Goal: Task Accomplishment & Management: Manage account settings

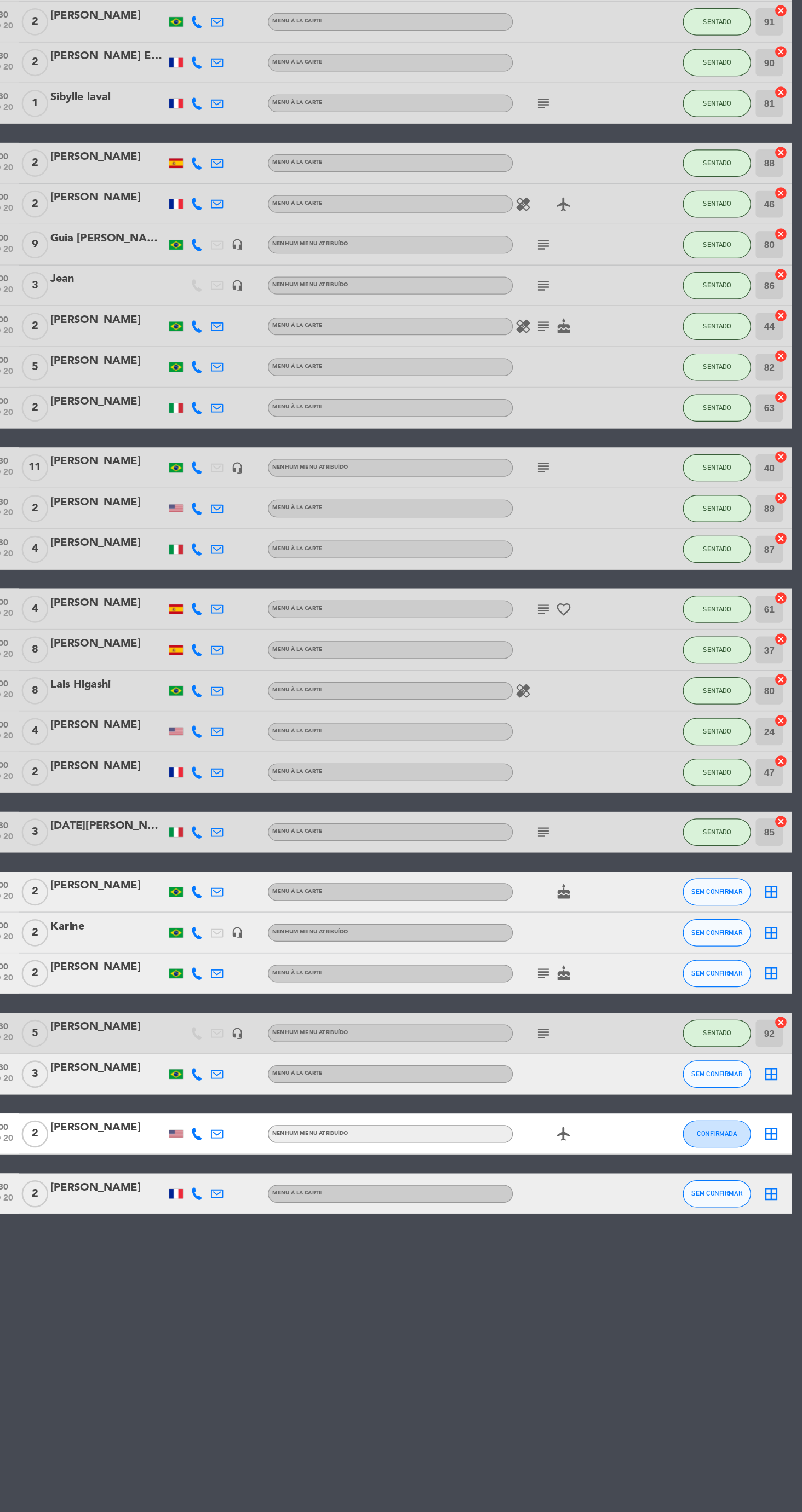
scroll to position [5, 0]
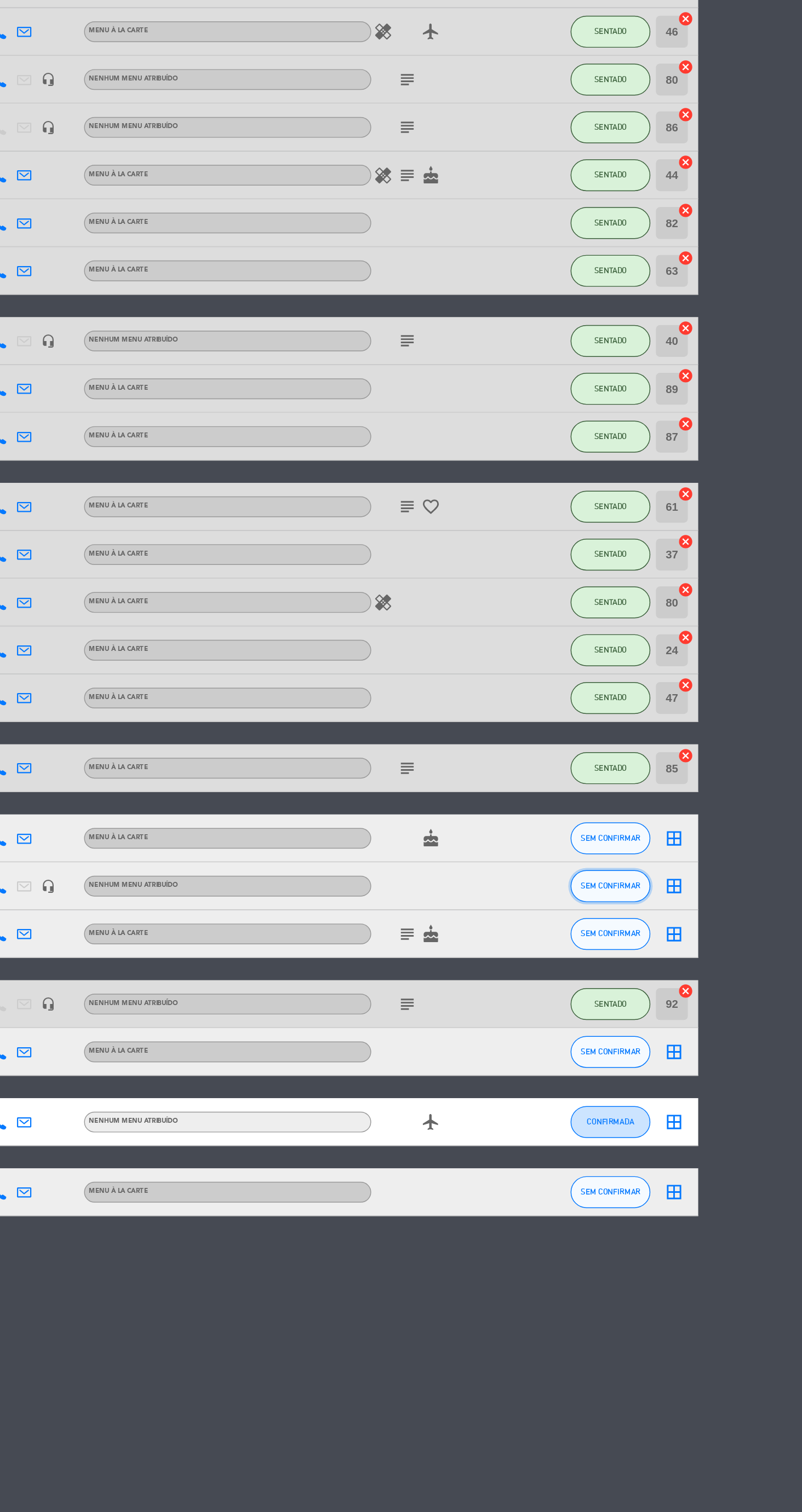
click at [676, 978] on span "SEM CONFIRMAR" at bounding box center [669, 981] width 41 height 6
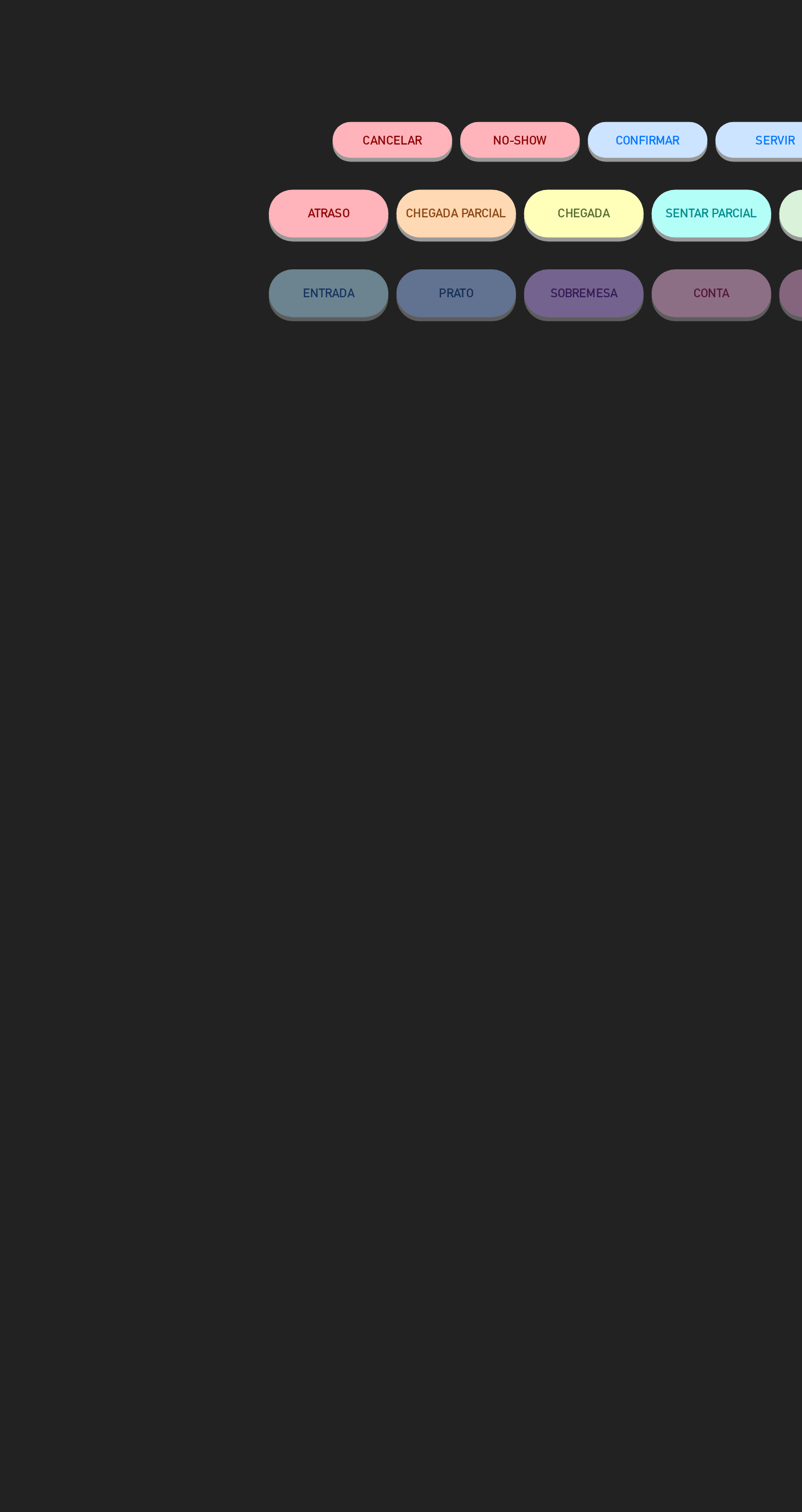
click at [274, 108] on button "Cancelar" at bounding box center [269, 96] width 82 height 25
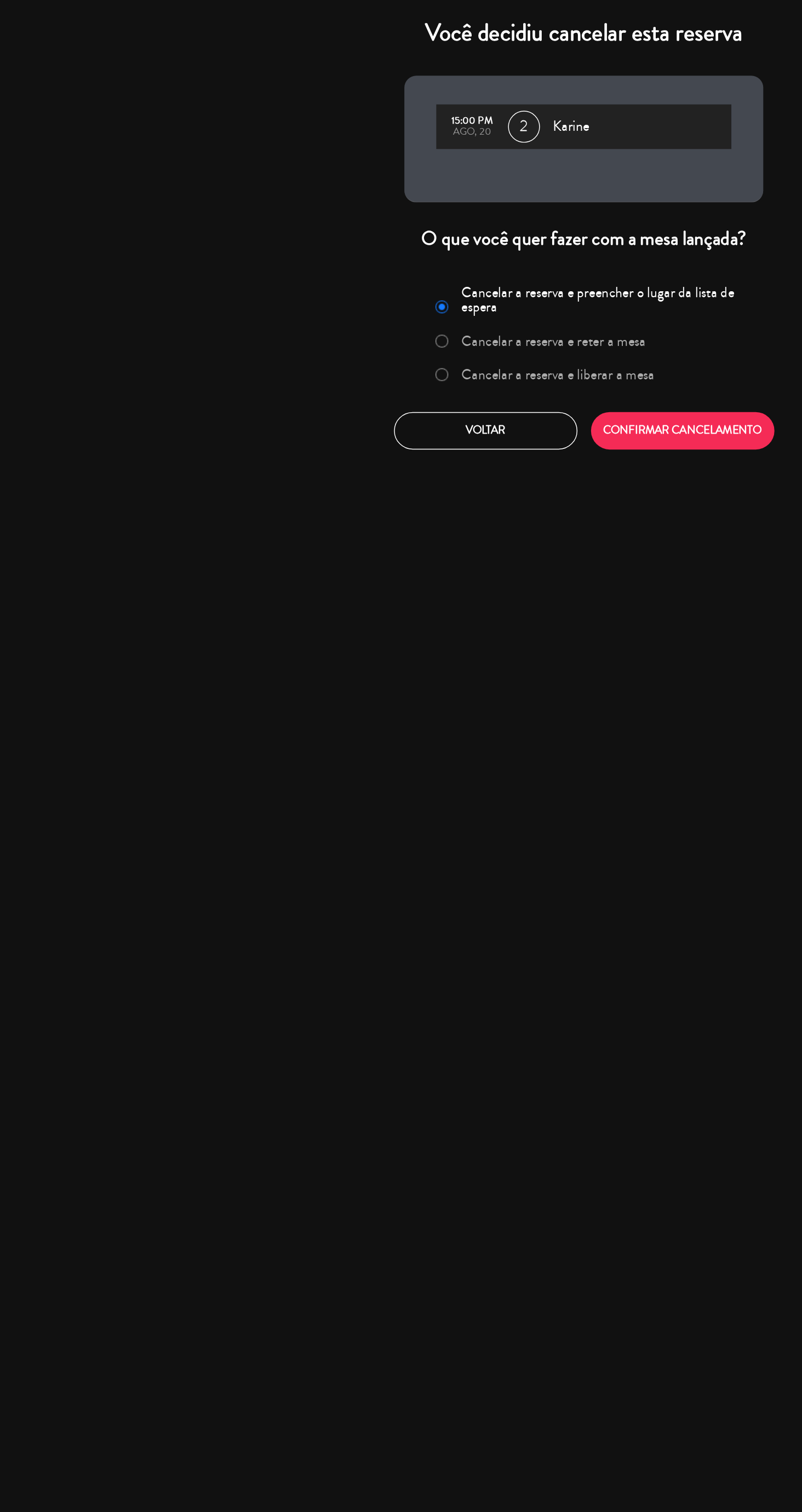
click at [381, 262] on label "Cancelar a reserva e liberar a mesa" at bounding box center [383, 258] width 132 height 10
click at [468, 295] on button "CONFIRMAR CANCELAMENTO" at bounding box center [469, 296] width 126 height 26
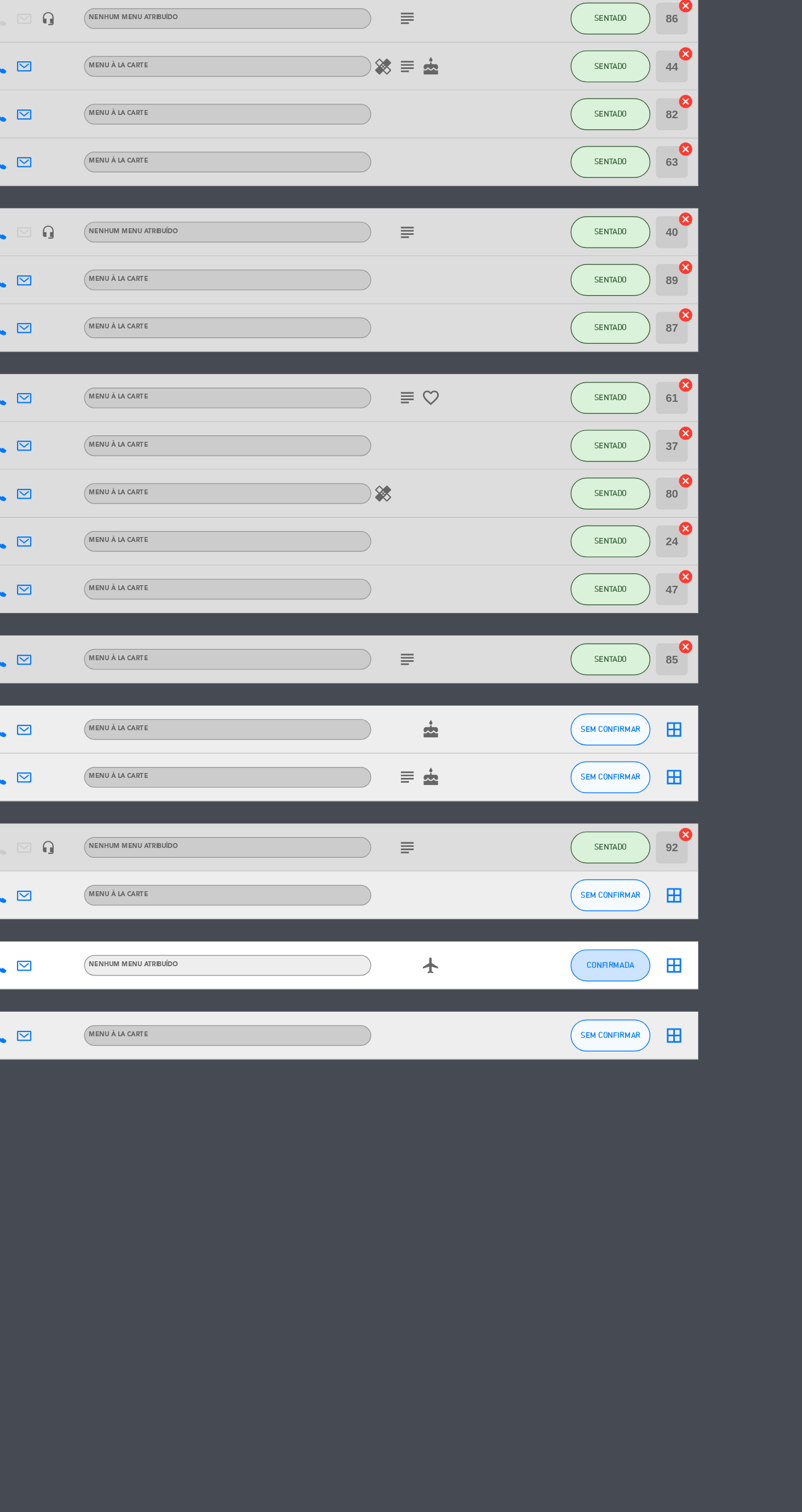
scroll to position [108, 0]
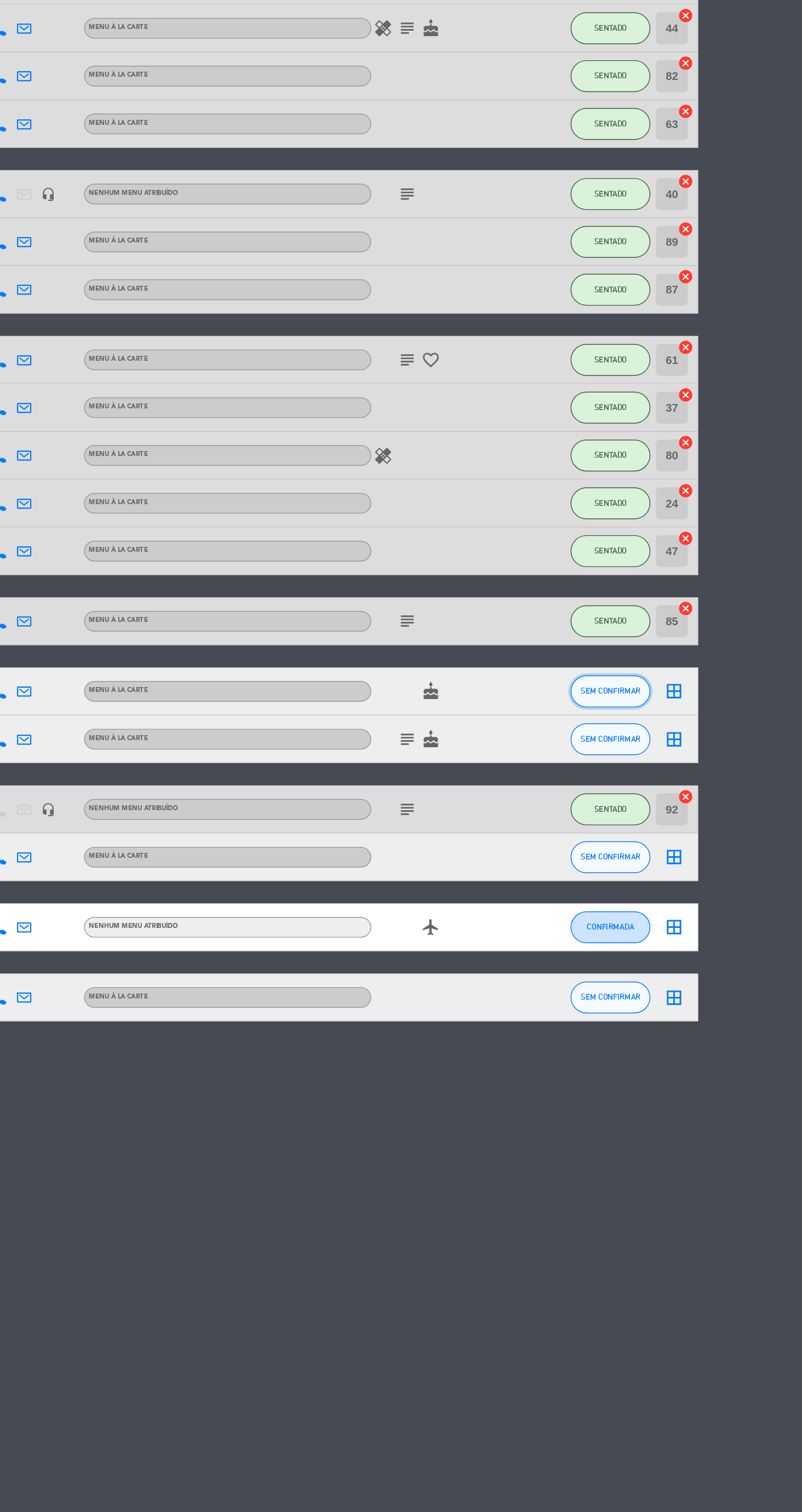
click at [662, 937] on button "SEM CONFIRMAR" at bounding box center [670, 948] width 55 height 22
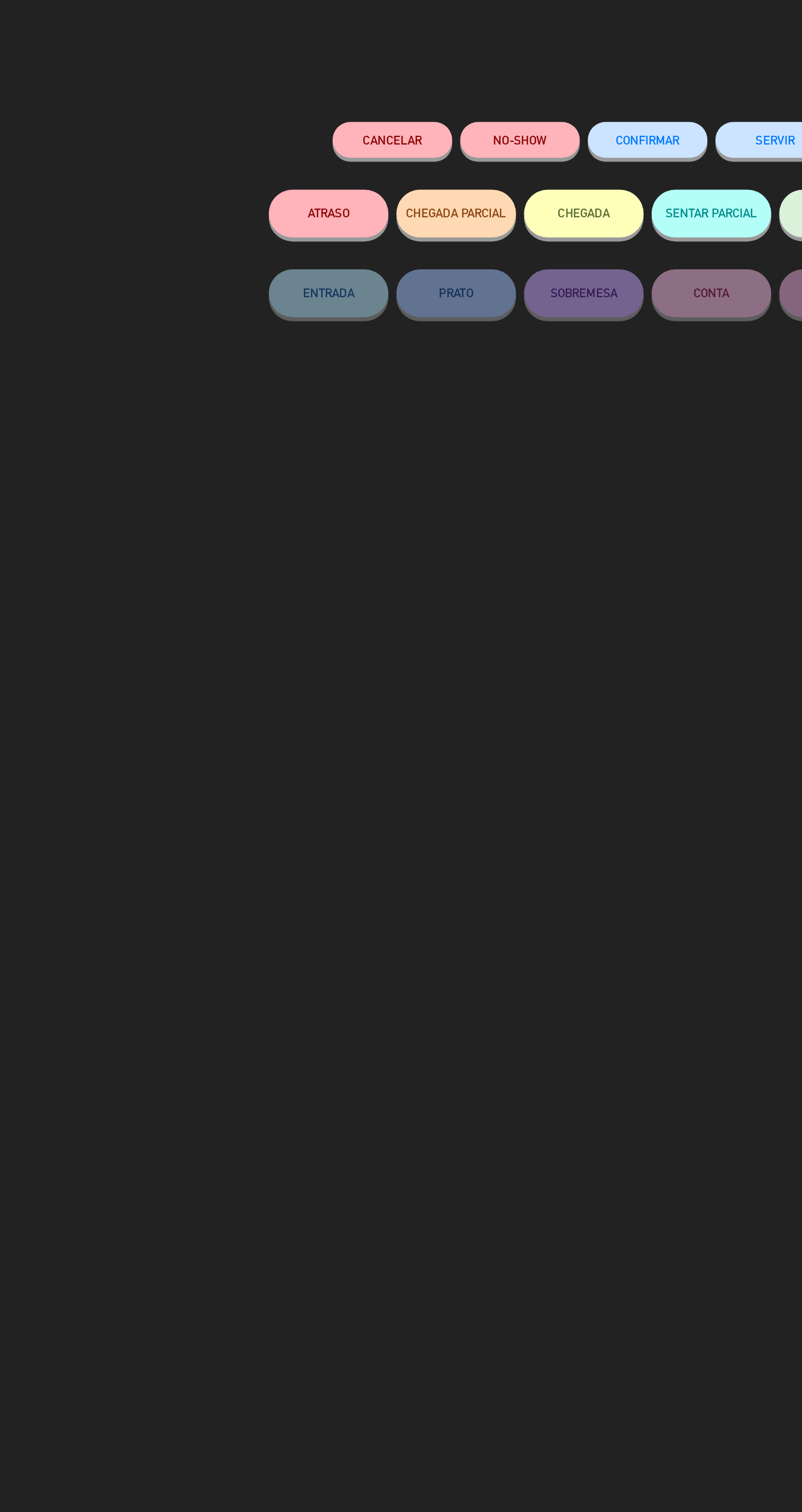
click at [355, 101] on button "NO-SHOW" at bounding box center [357, 96] width 82 height 25
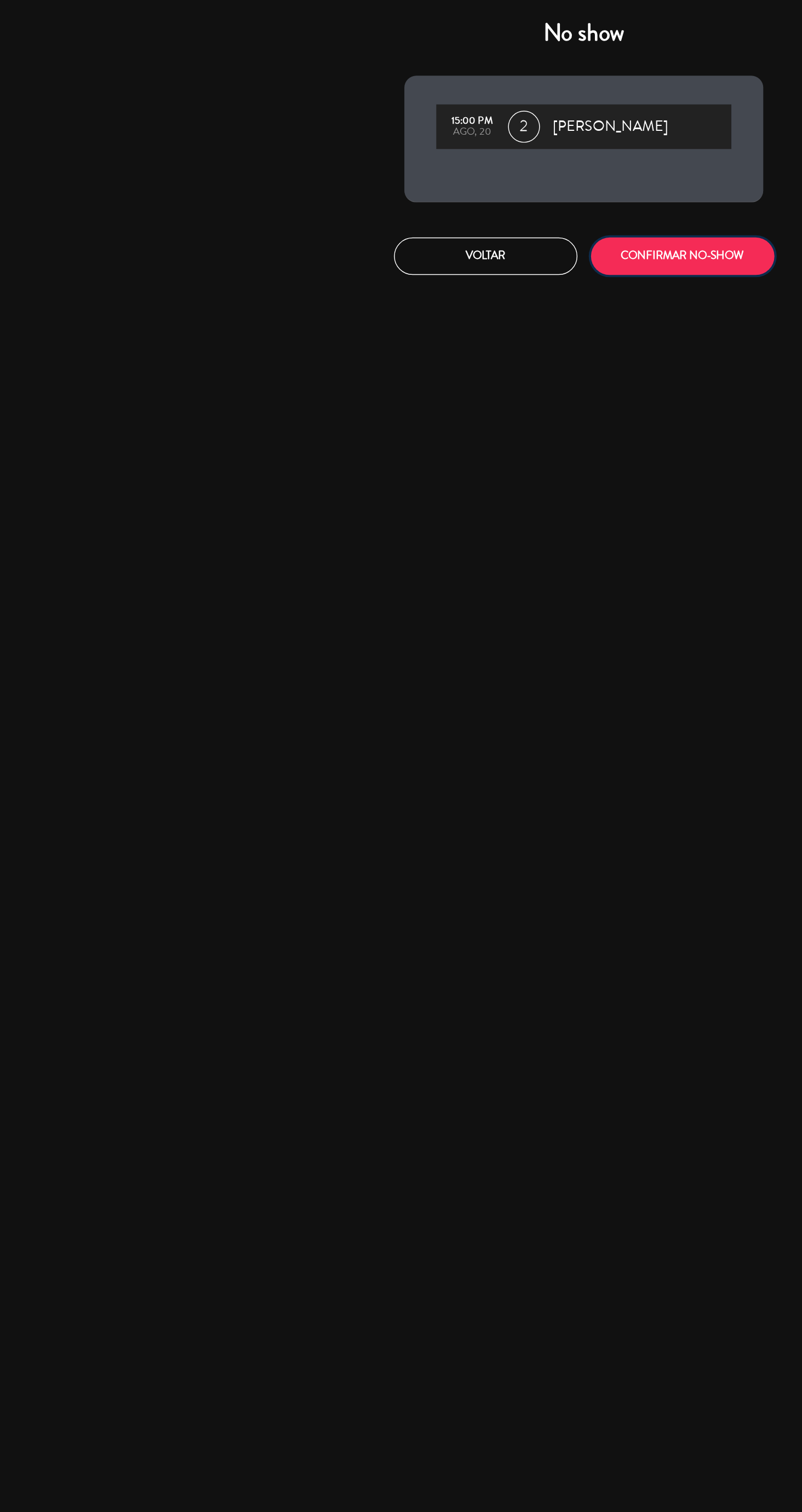
click at [465, 174] on button "CONFIRMAR NO-SHOW" at bounding box center [469, 176] width 126 height 26
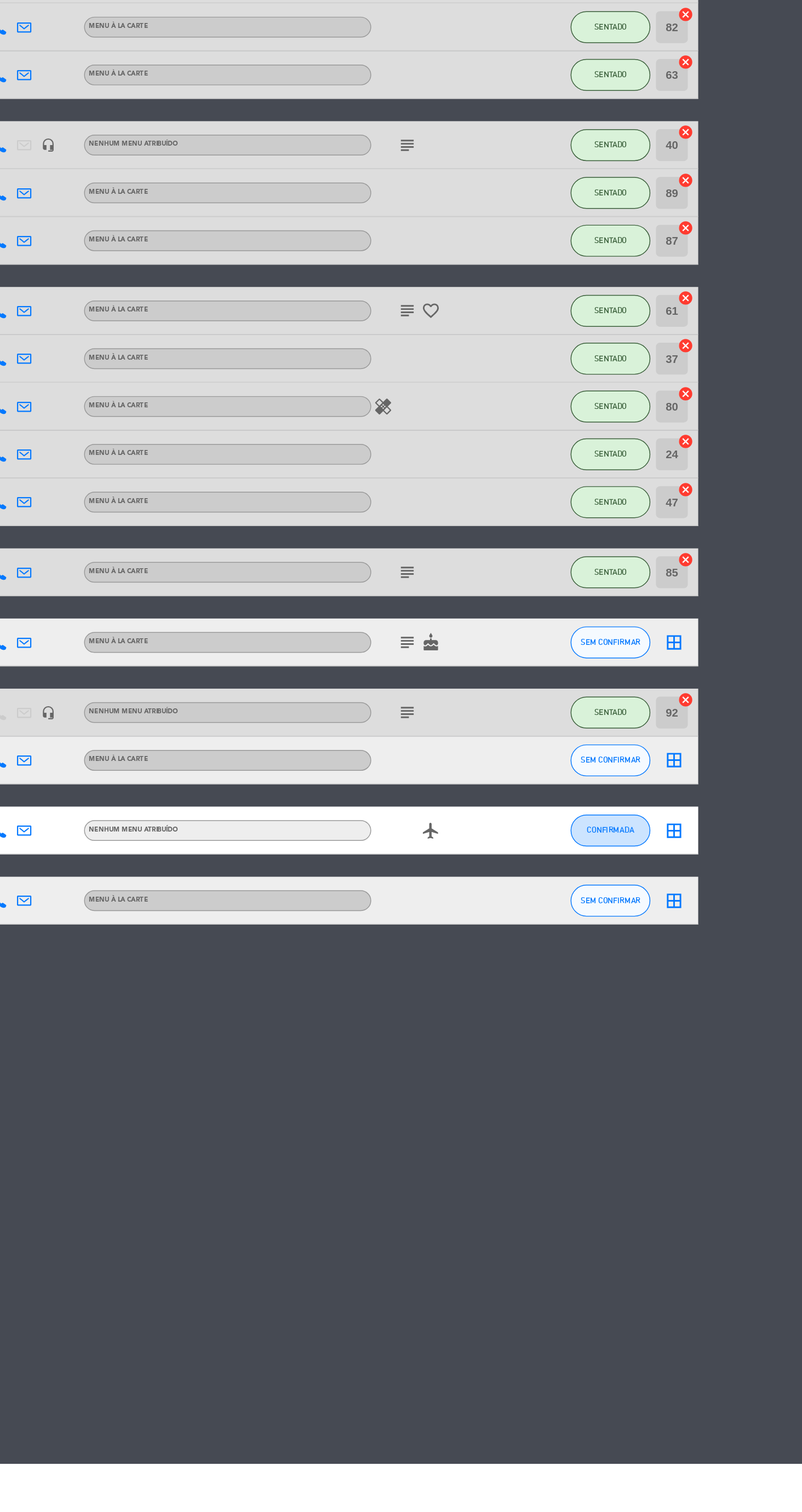
scroll to position [0, 0]
click at [676, 947] on span "SEM CONFIRMAR" at bounding box center [669, 948] width 41 height 6
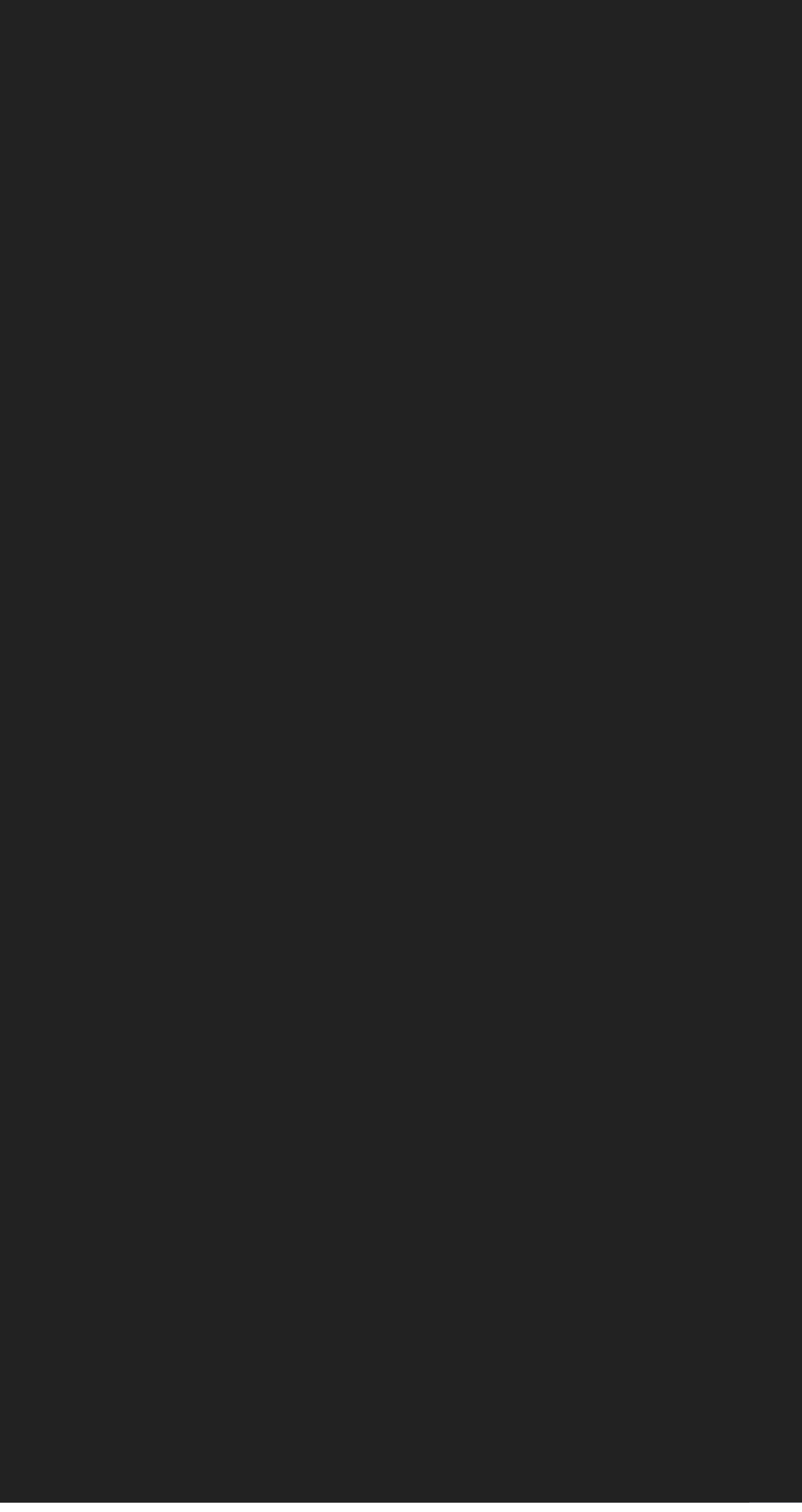
scroll to position [59, 0]
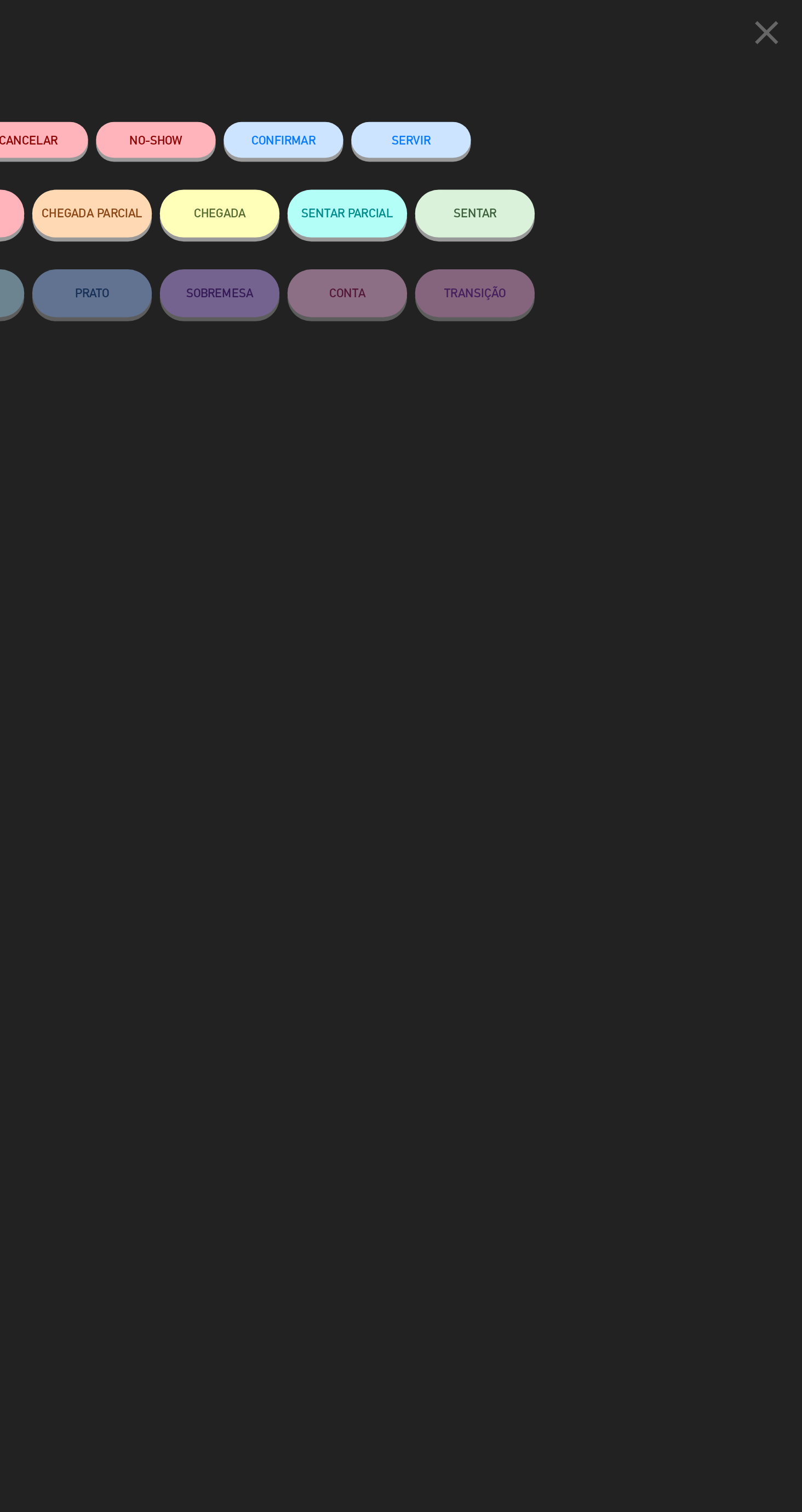
click at [361, 96] on button "NO-SHOW" at bounding box center [357, 96] width 82 height 25
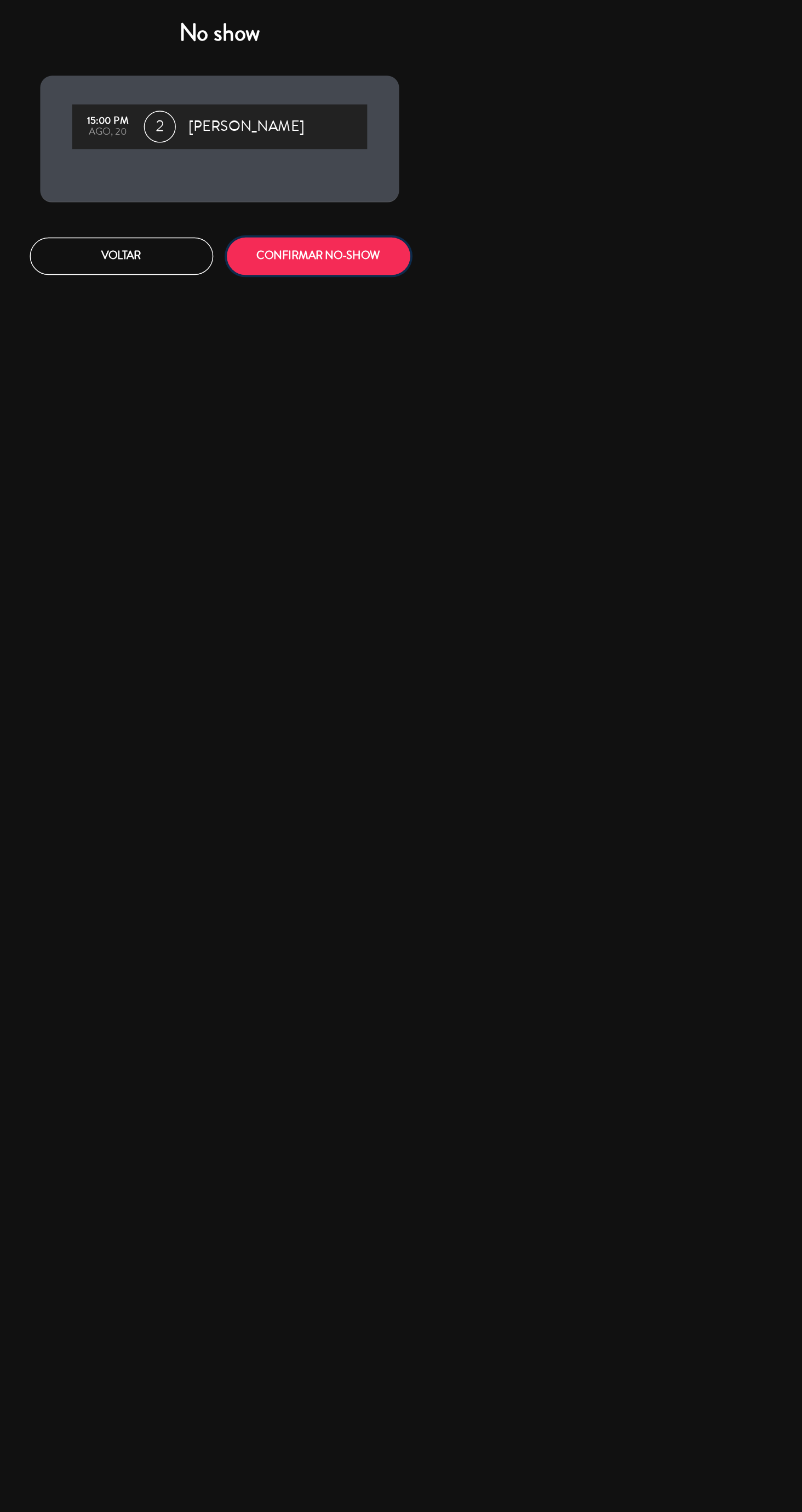
click at [497, 183] on button "CONFIRMAR NO-SHOW" at bounding box center [469, 176] width 126 height 26
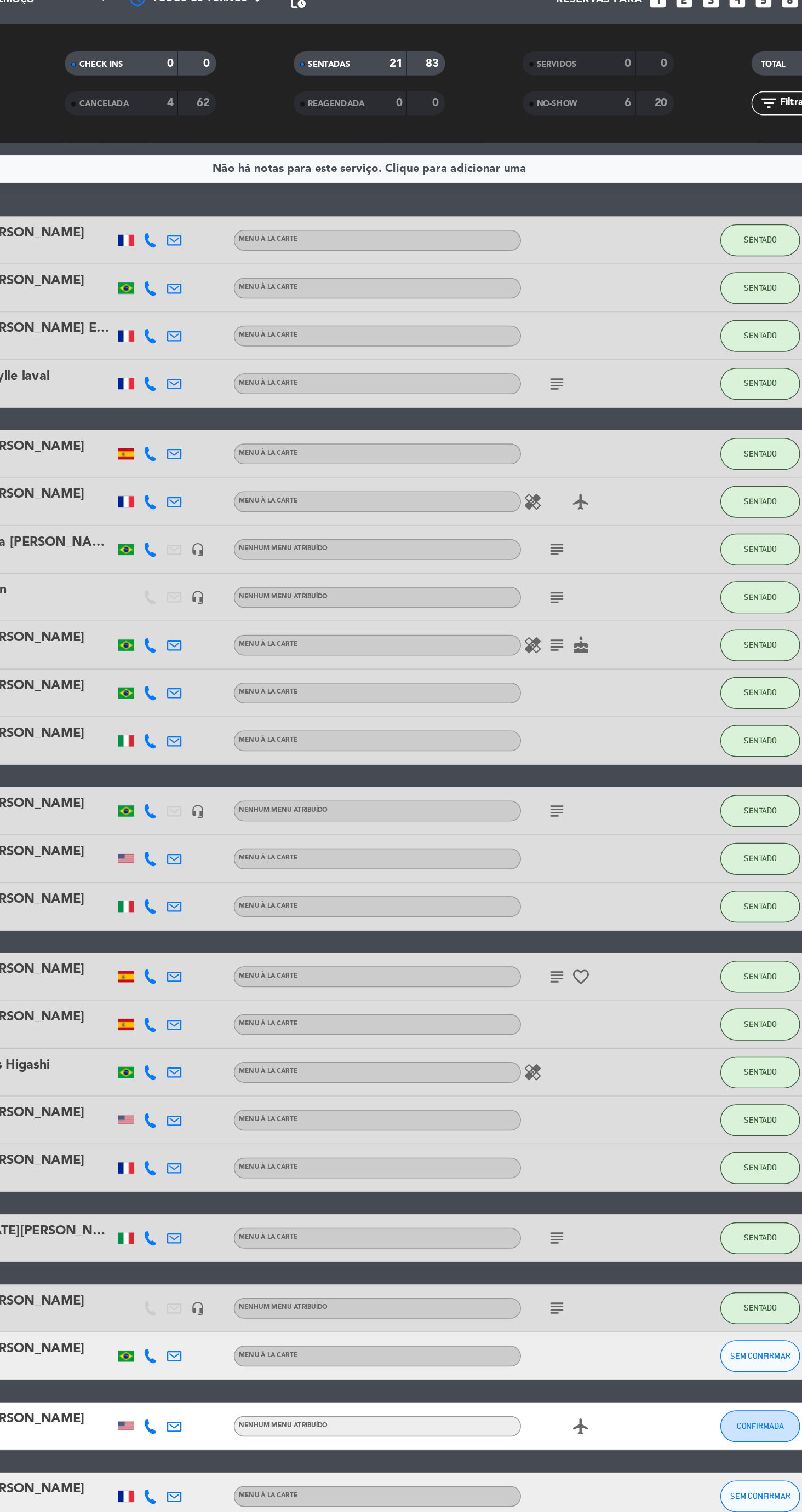
scroll to position [0, 0]
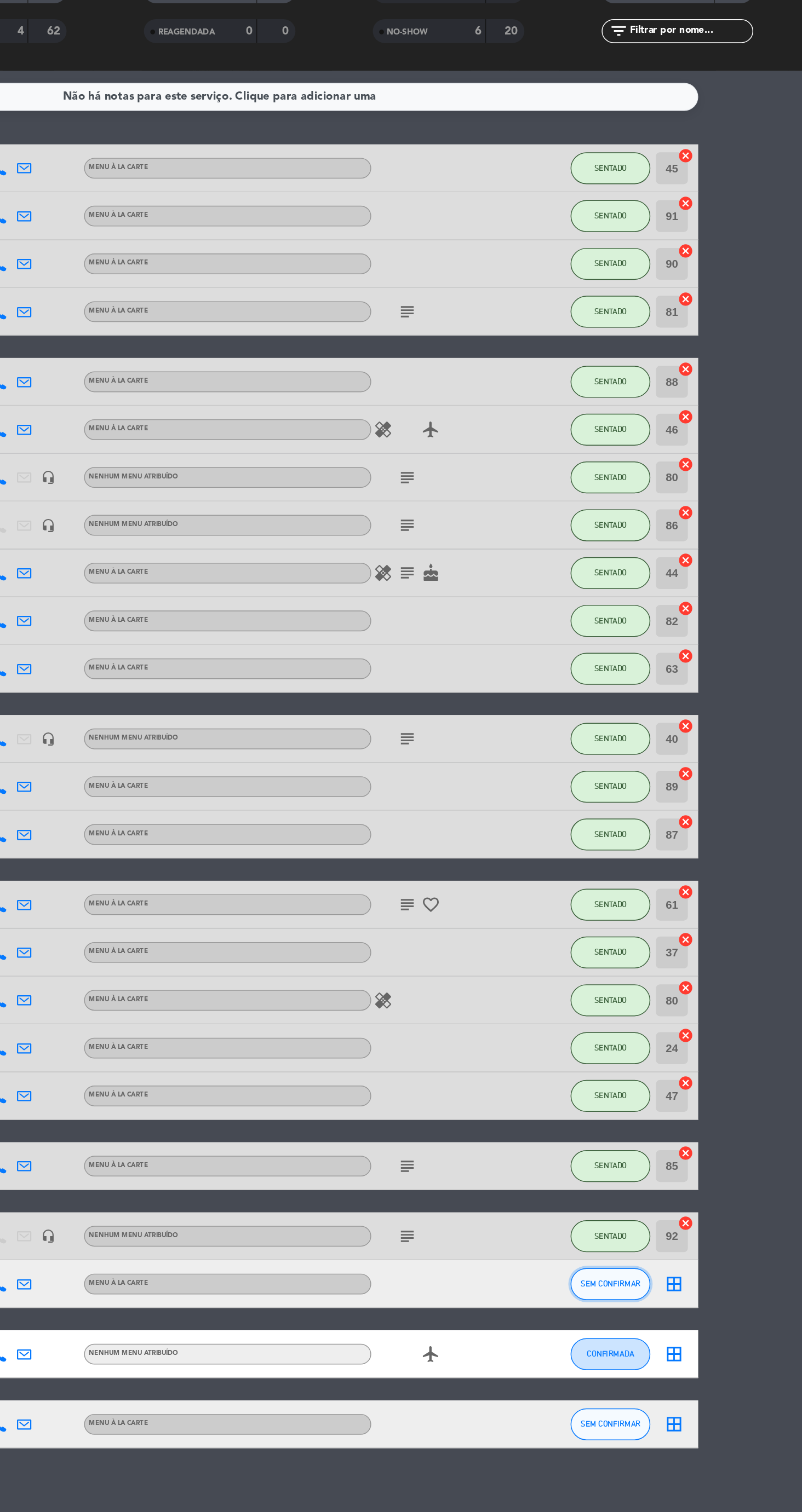
click at [677, 980] on span "SEM CONFIRMAR" at bounding box center [669, 981] width 41 height 6
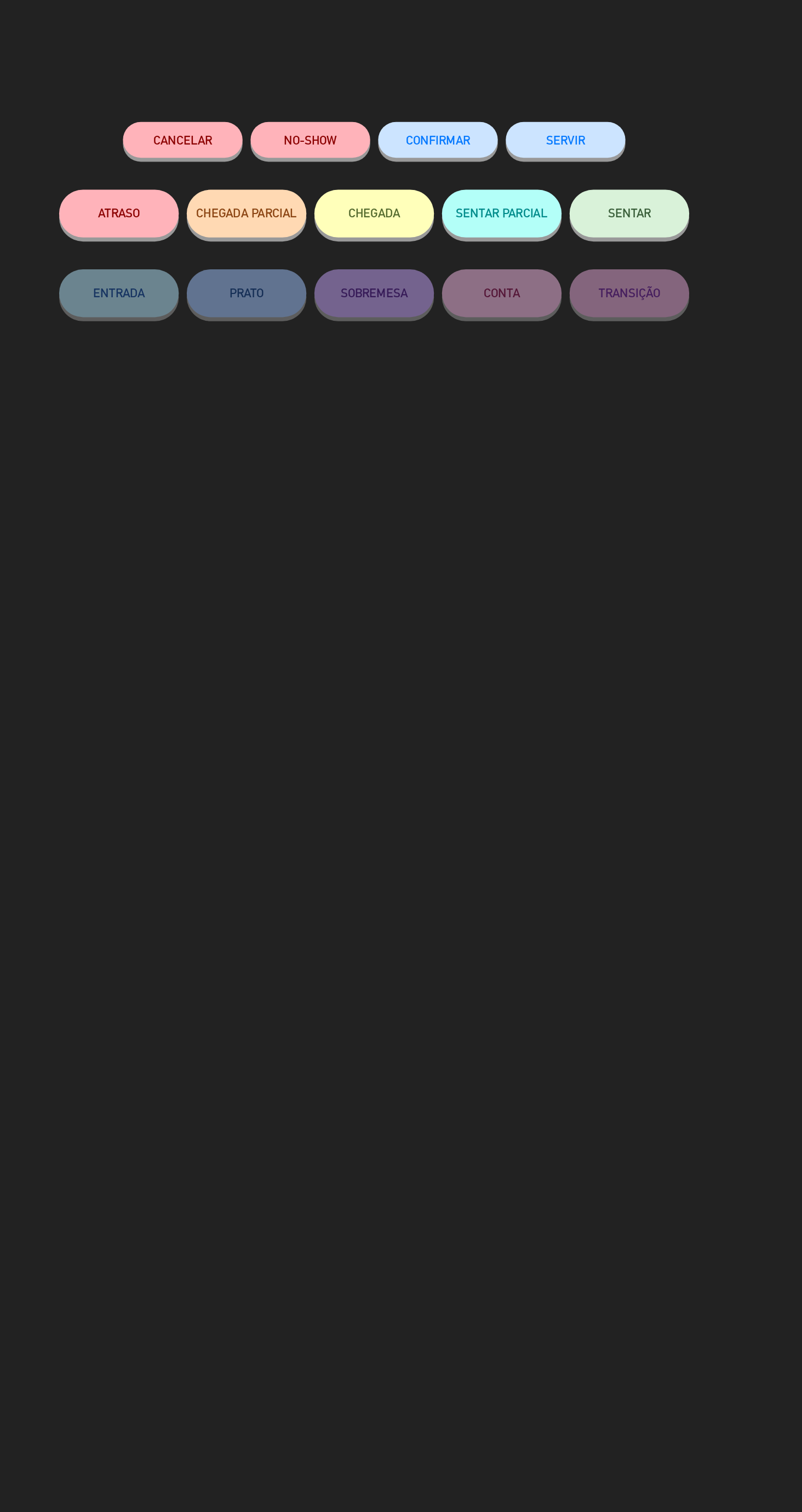
click at [234, 155] on button "ATRASO" at bounding box center [225, 146] width 82 height 33
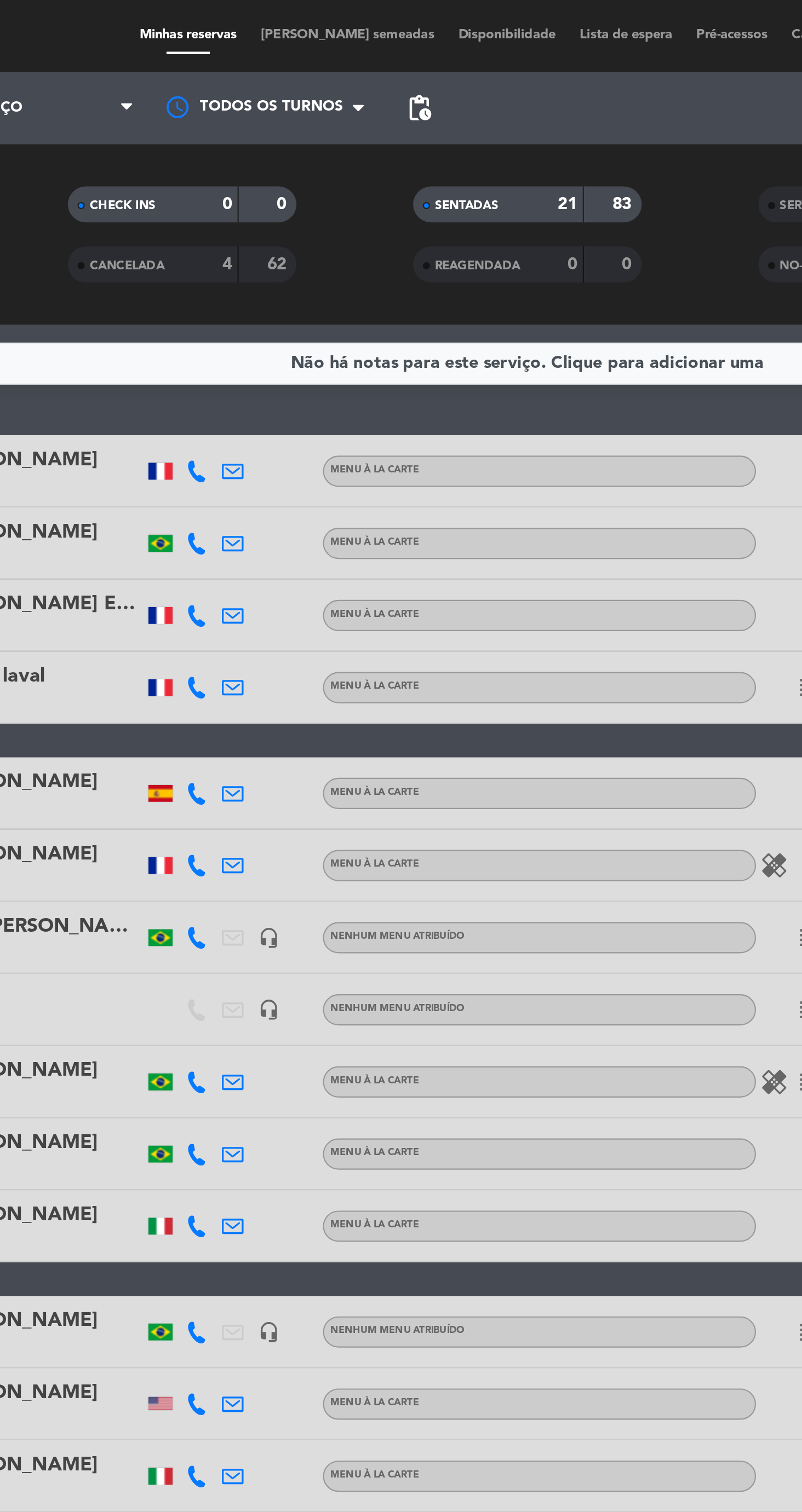
click at [269, 124] on div at bounding box center [269, 120] width 1 height 17
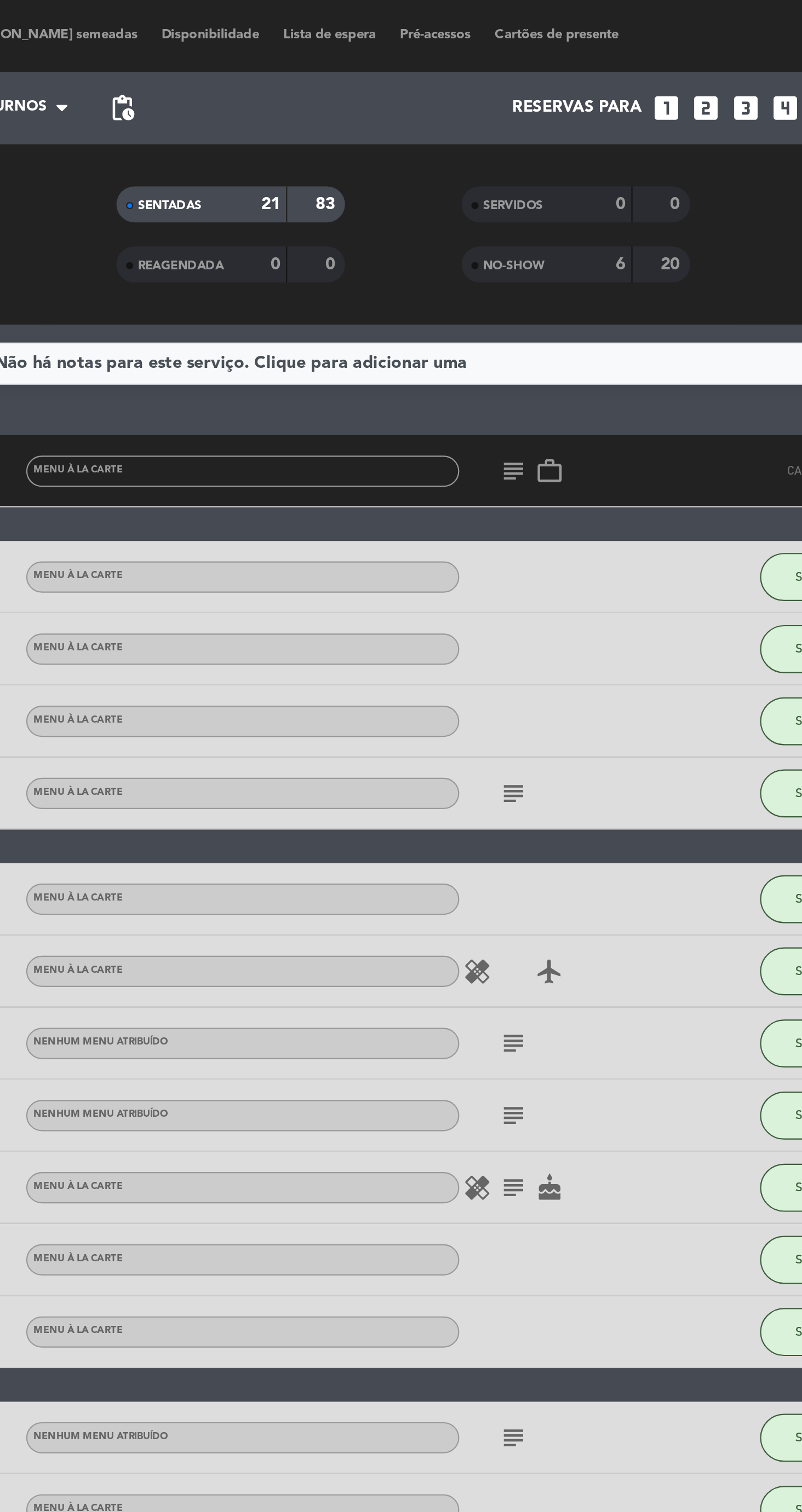
click at [548, 127] on div "NO-SHOW" at bounding box center [534, 120] width 51 height 12
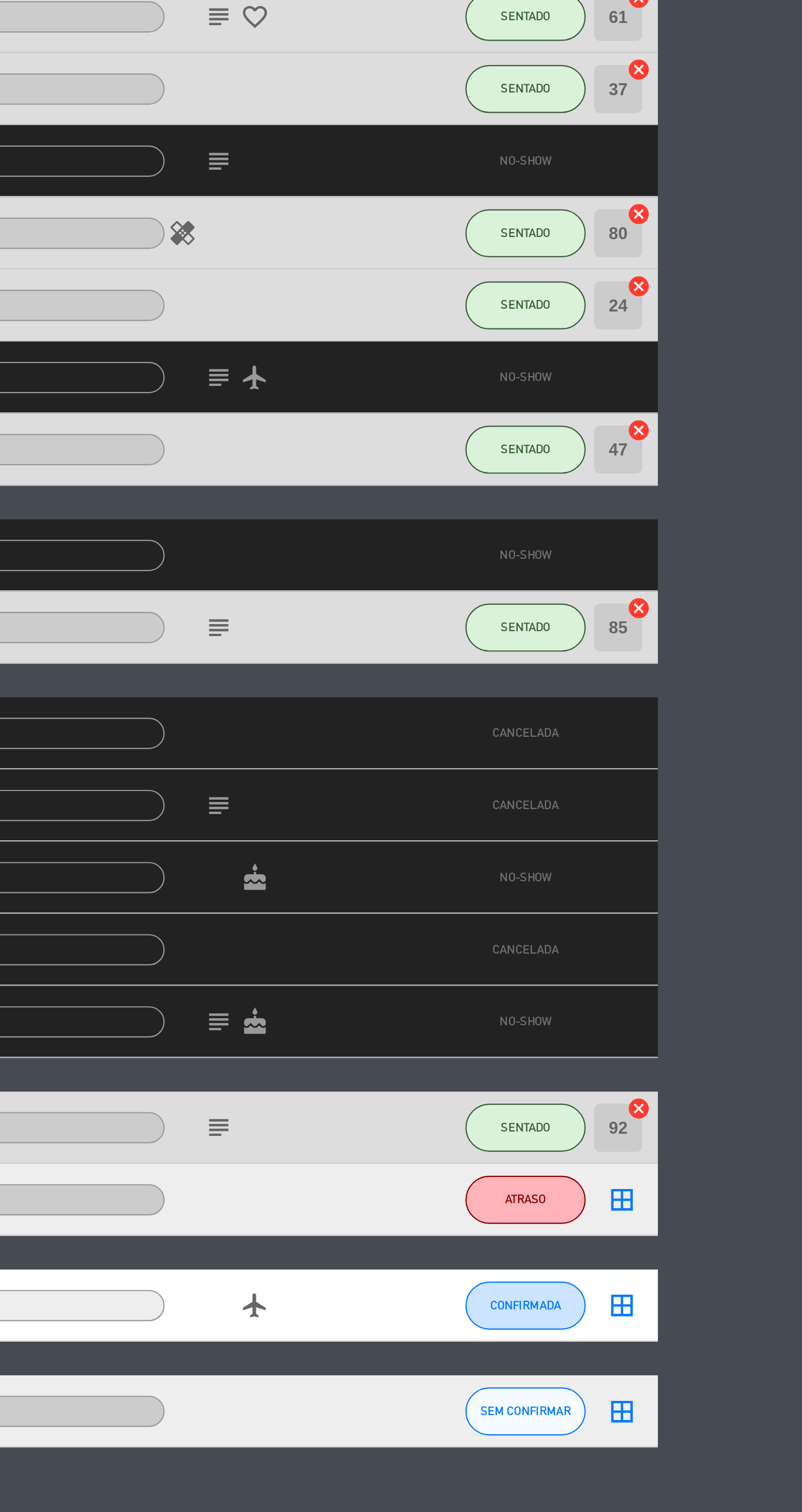
click at [546, 1262] on icon "cake" at bounding box center [546, 1259] width 13 height 13
click at [529, 1262] on icon "subject" at bounding box center [529, 1259] width 13 height 13
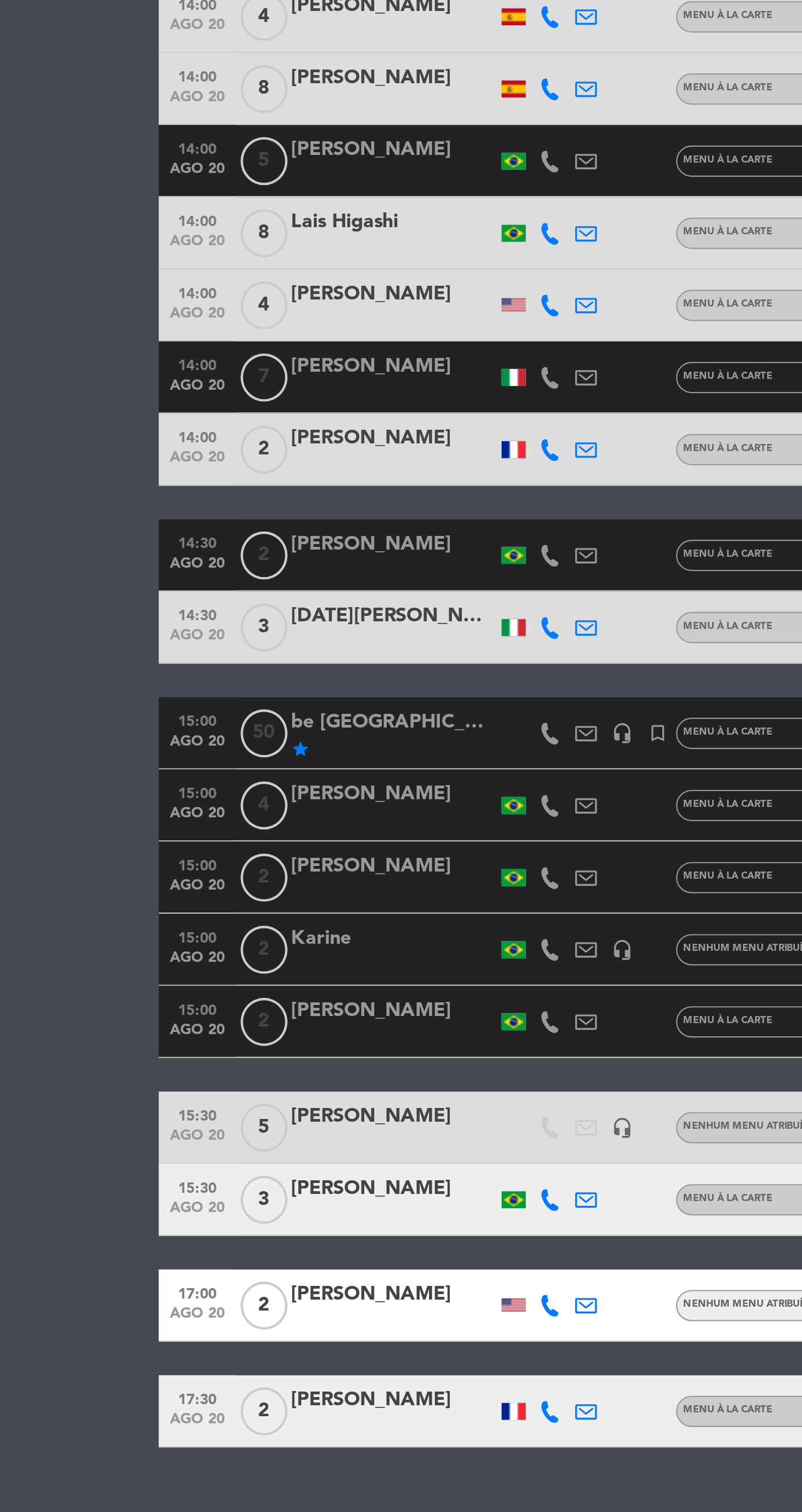
click at [159, 1268] on div at bounding box center [179, 1267] width 93 height 9
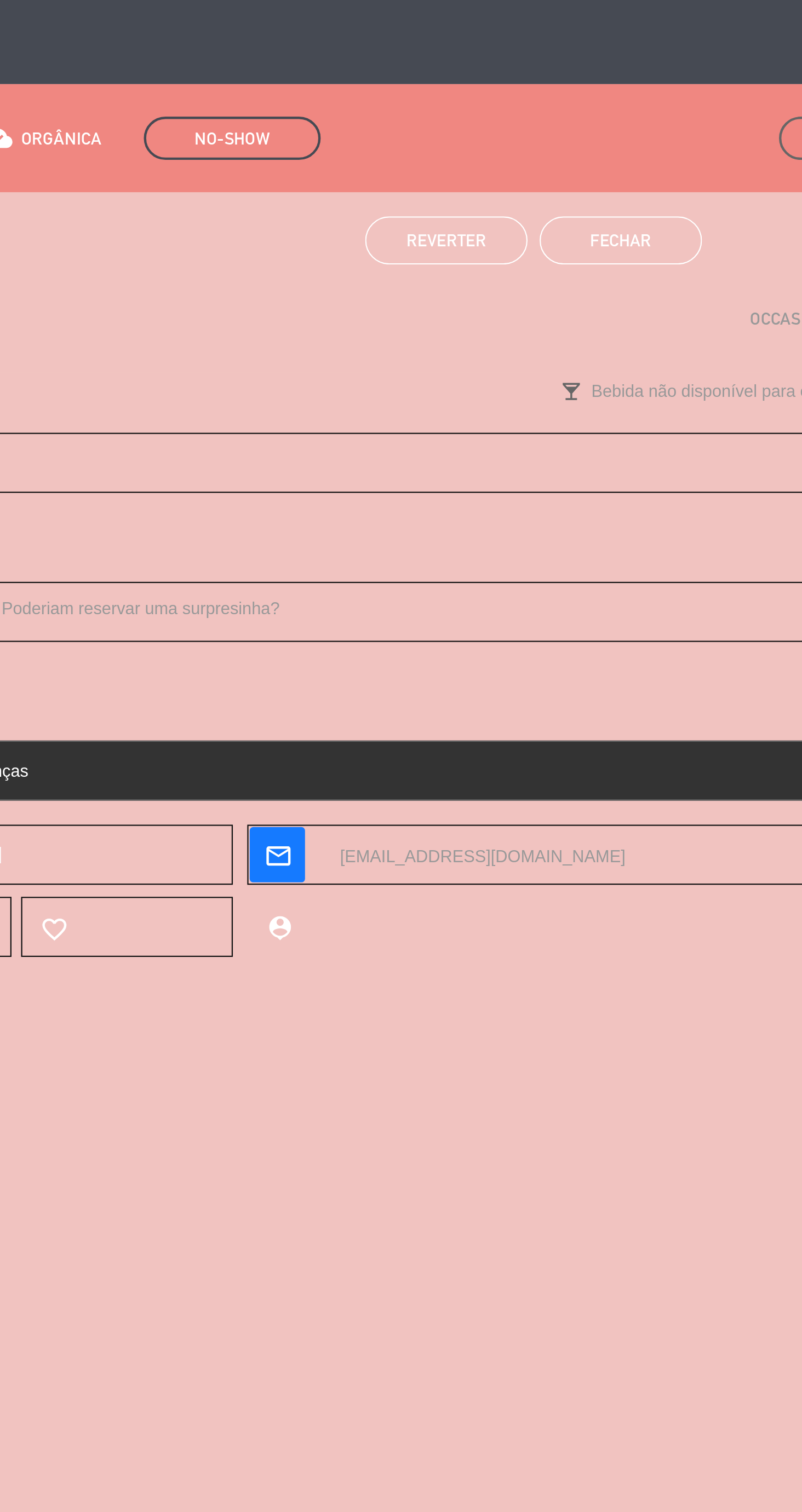
click at [379, 116] on button "Reverter" at bounding box center [361, 109] width 74 height 22
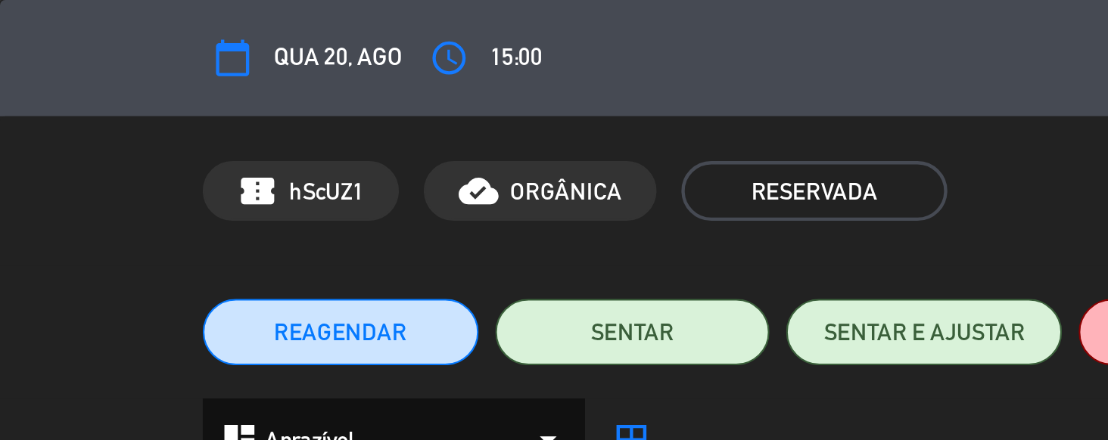
click at [141, 111] on div "confirmation_number hScUZ1 cloud_done ORGÂNICA RESERVADA 0 Visitas outlined_fla…" at bounding box center [554, 87] width 1108 height 68
